Goal: Information Seeking & Learning: Learn about a topic

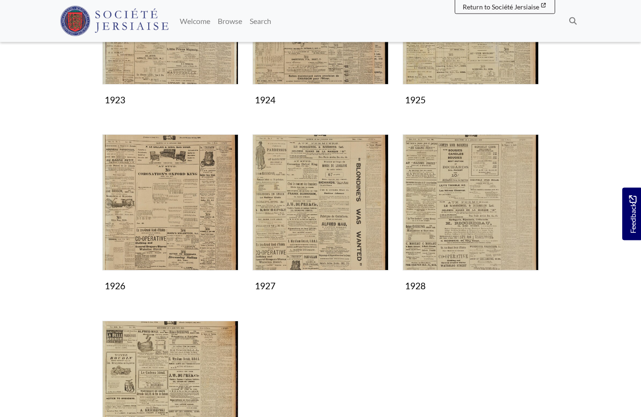
scroll to position [446, 0]
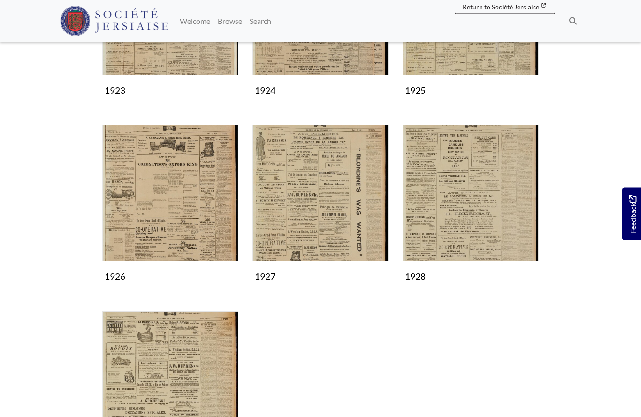
click at [461, 202] on img "Subcollection" at bounding box center [471, 193] width 136 height 136
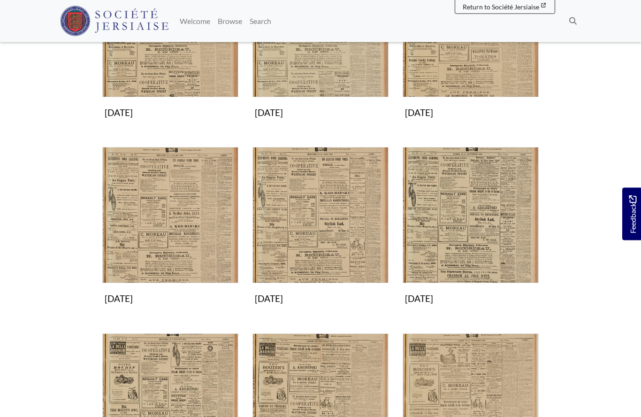
scroll to position [425, 0]
click at [193, 229] on img "Subcollection" at bounding box center [170, 215] width 136 height 136
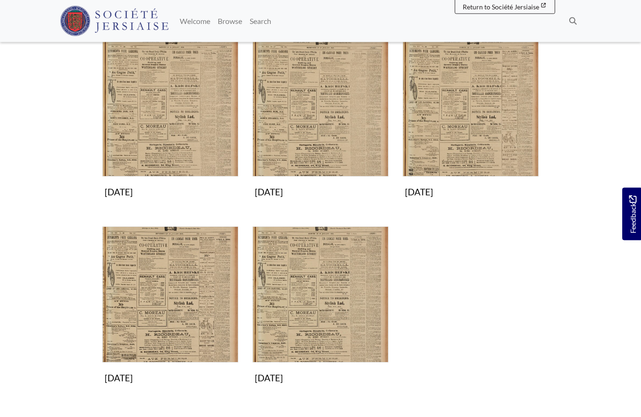
scroll to position [345, 0]
click at [475, 133] on img "Subcollection" at bounding box center [471, 109] width 136 height 136
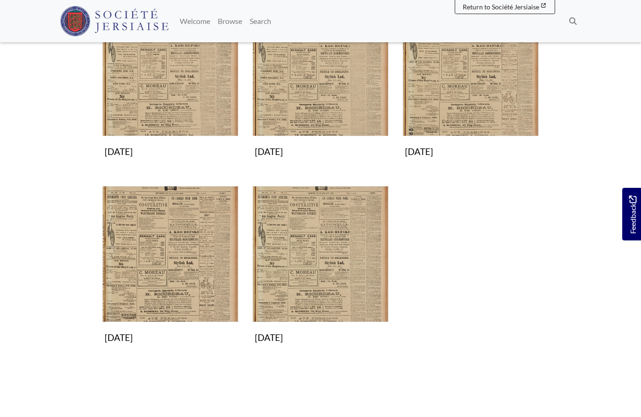
click at [166, 283] on img "Subcollection" at bounding box center [170, 254] width 136 height 136
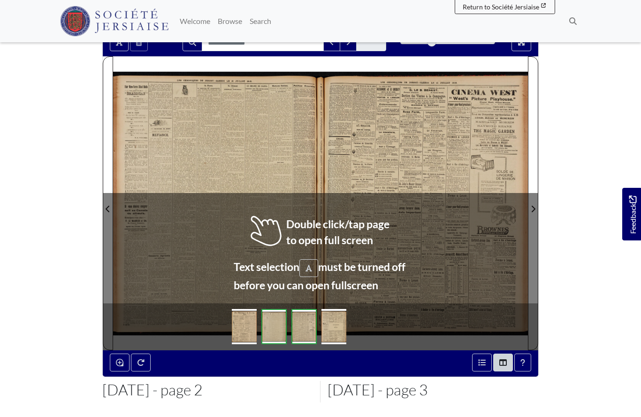
scroll to position [91, 0]
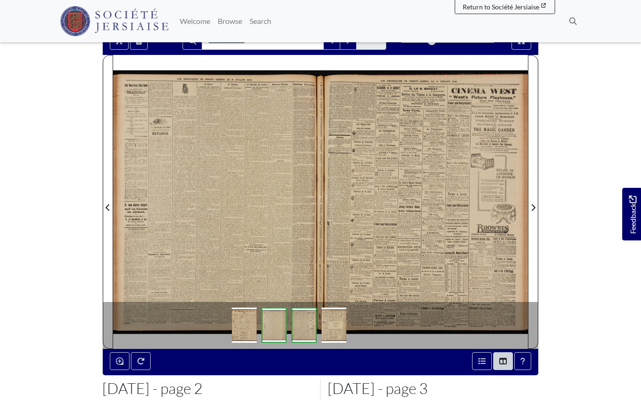
click at [274, 197] on div at bounding box center [216, 201] width 207 height 293
click at [250, 189] on div at bounding box center [216, 201] width 207 height 293
click at [244, 213] on div at bounding box center [216, 201] width 207 height 293
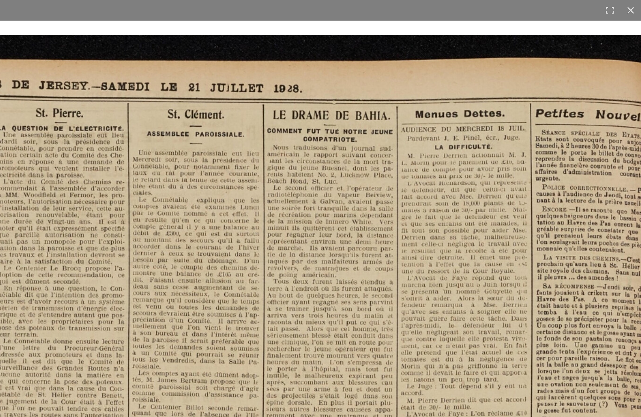
click at [623, 20] on button at bounding box center [630, 10] width 21 height 21
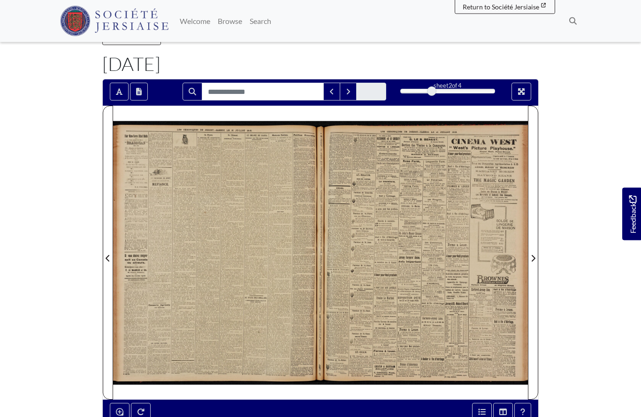
scroll to position [0, 0]
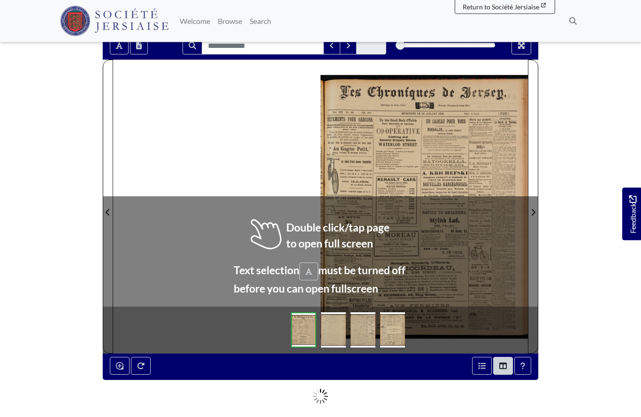
scroll to position [84, 0]
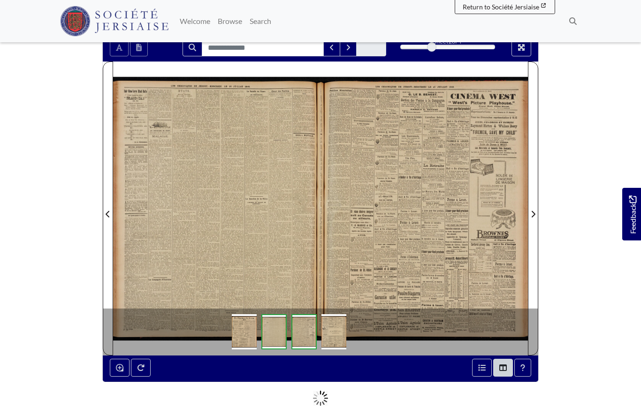
scroll to position [125, 0]
